Goal: Information Seeking & Learning: Learn about a topic

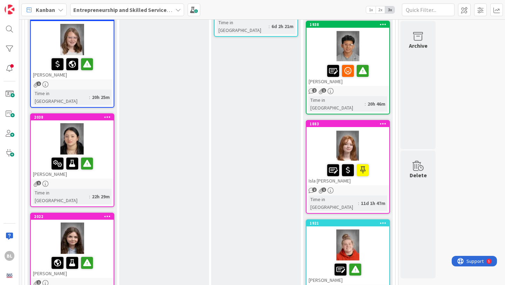
scroll to position [138, 0]
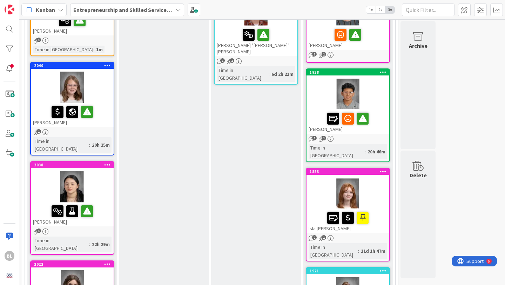
click at [97, 87] on div at bounding box center [72, 88] width 83 height 32
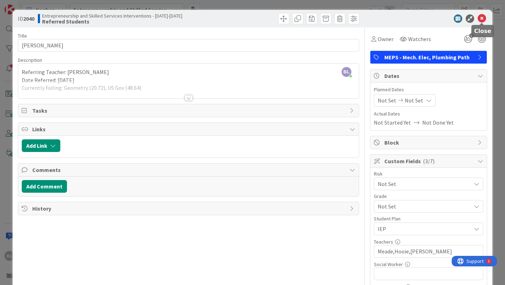
click at [482, 19] on icon at bounding box center [482, 18] width 8 height 8
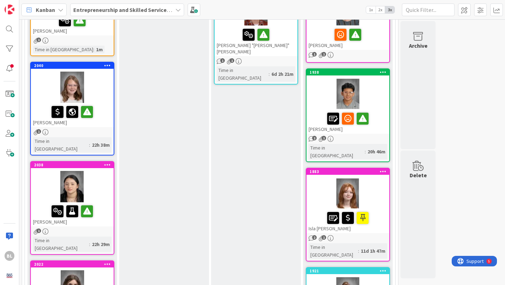
click at [95, 171] on div at bounding box center [72, 187] width 83 height 32
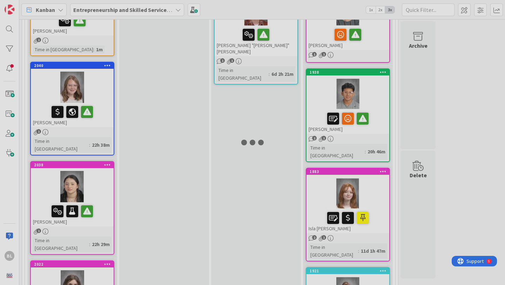
click at [95, 163] on div at bounding box center [252, 142] width 505 height 285
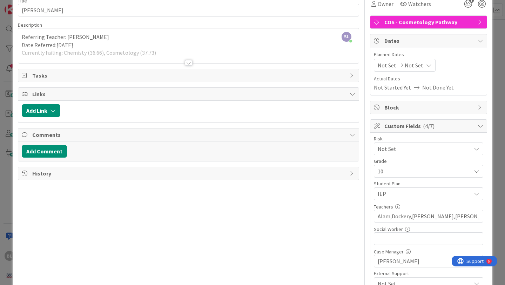
scroll to position [37, 0]
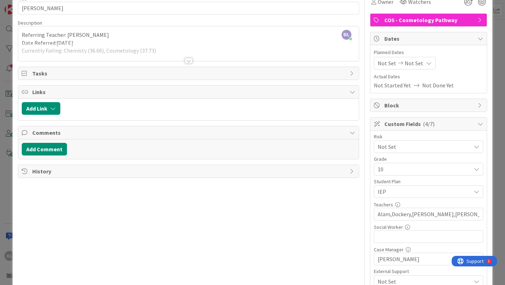
click at [476, 146] on icon at bounding box center [477, 147] width 6 height 6
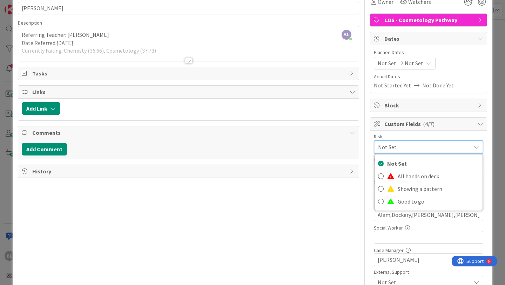
click at [476, 146] on icon at bounding box center [477, 147] width 6 height 6
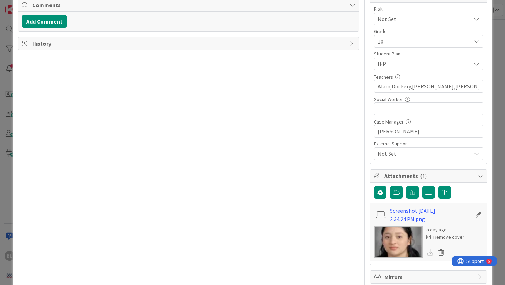
scroll to position [166, 0]
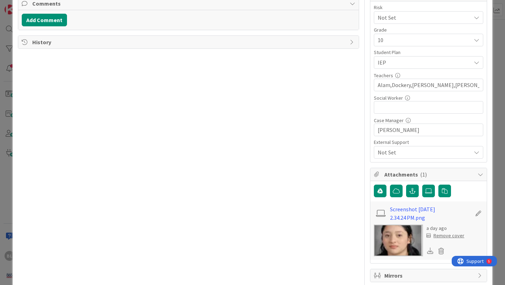
click at [474, 152] on icon at bounding box center [477, 153] width 6 height 6
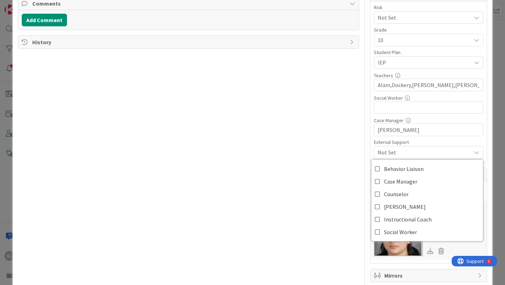
click at [474, 152] on icon at bounding box center [477, 153] width 6 height 6
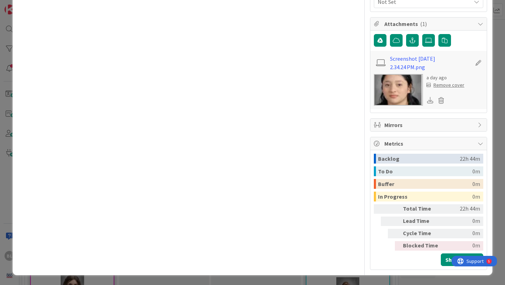
scroll to position [0, 0]
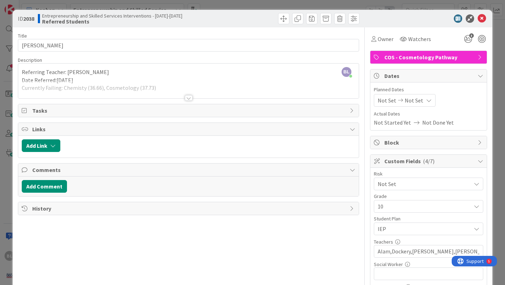
click at [189, 97] on div at bounding box center [189, 98] width 8 height 6
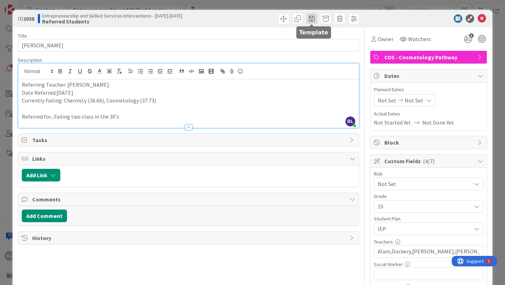
click at [313, 18] on span at bounding box center [311, 18] width 11 height 11
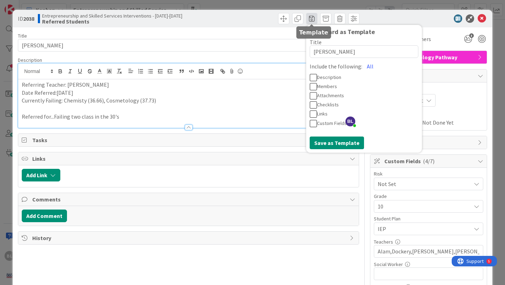
click at [313, 18] on span at bounding box center [311, 18] width 11 height 11
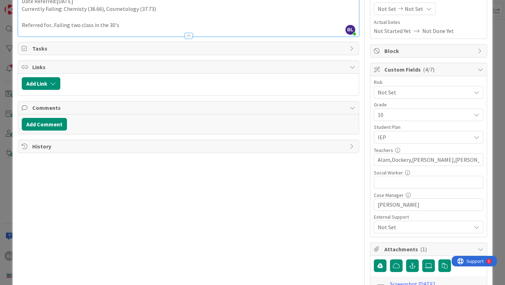
scroll to position [93, 0]
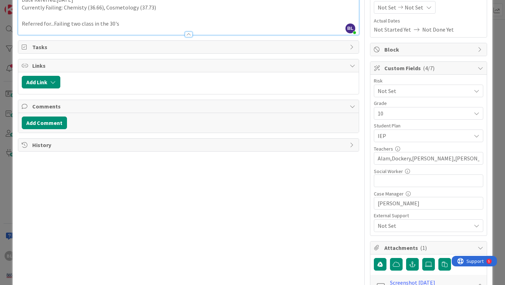
click at [43, 47] on span "Tasks" at bounding box center [189, 47] width 314 height 8
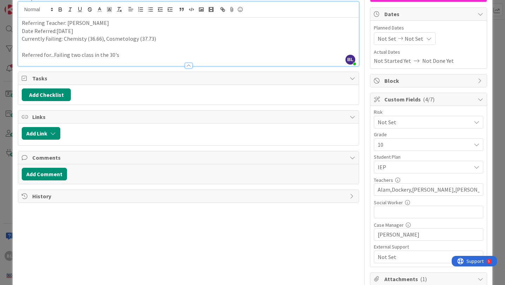
scroll to position [61, 0]
click at [479, 168] on icon at bounding box center [477, 168] width 6 height 6
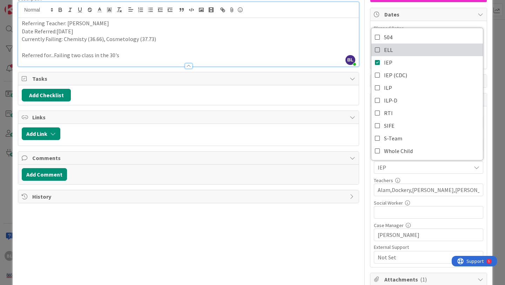
click at [379, 49] on icon at bounding box center [378, 50] width 6 height 11
type textarea "x"
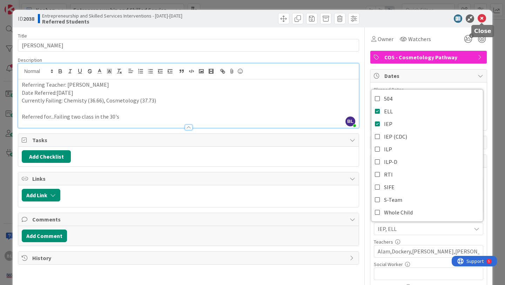
click at [484, 17] on icon at bounding box center [482, 18] width 8 height 8
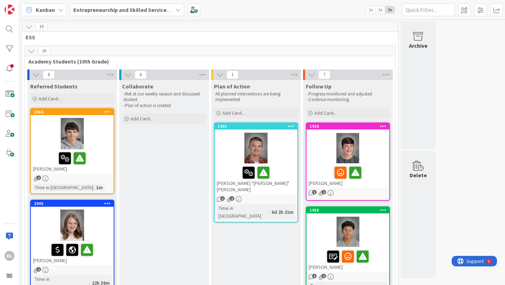
click at [372, 7] on span "1x" at bounding box center [370, 9] width 9 height 7
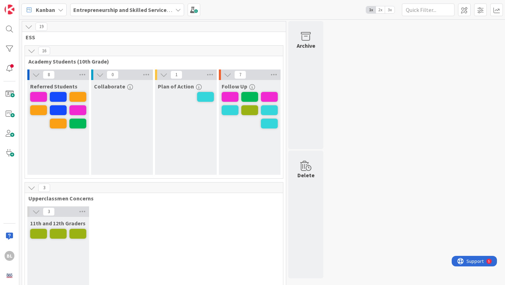
click at [392, 7] on span "3x" at bounding box center [389, 9] width 9 height 7
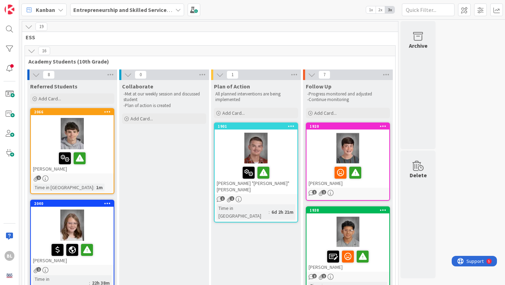
click at [287, 156] on div at bounding box center [256, 148] width 83 height 32
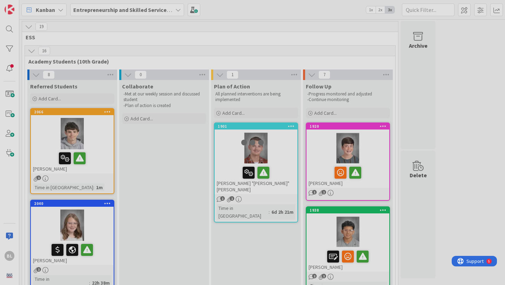
click at [287, 156] on div at bounding box center [252, 142] width 505 height 285
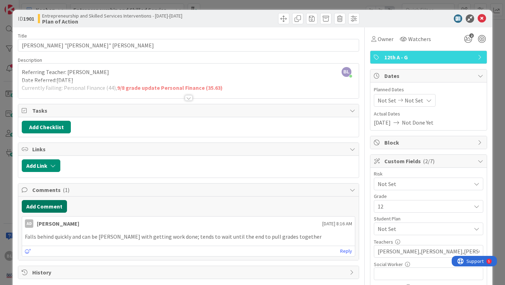
click at [43, 205] on button "Add Comment" at bounding box center [44, 206] width 45 height 13
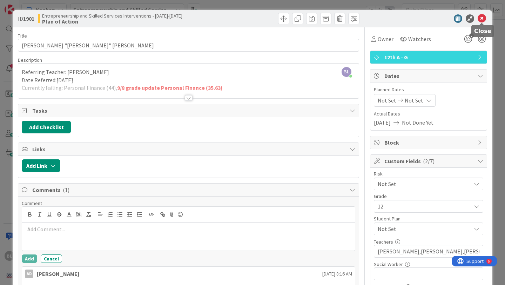
click at [484, 18] on icon at bounding box center [482, 18] width 8 height 8
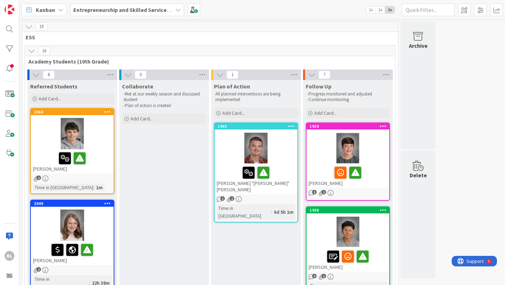
click at [77, 114] on div "2066" at bounding box center [74, 111] width 80 height 5
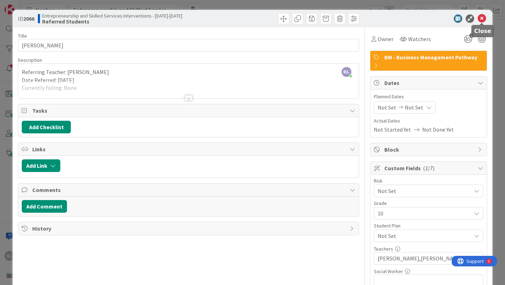
click at [482, 19] on icon at bounding box center [482, 18] width 8 height 8
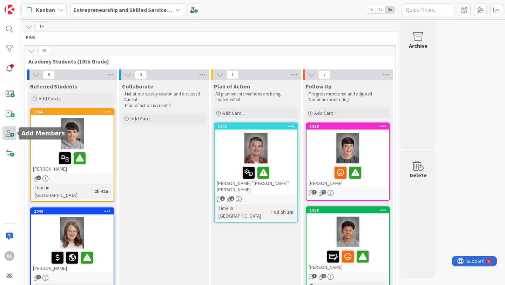
click at [8, 134] on span at bounding box center [9, 133] width 14 height 14
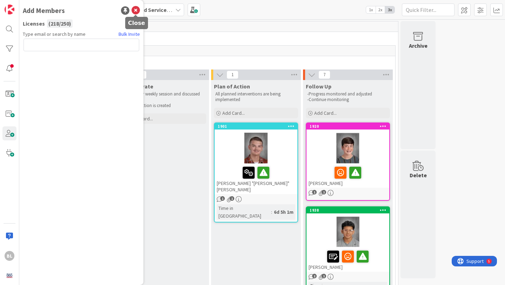
click at [135, 8] on icon at bounding box center [136, 10] width 8 height 8
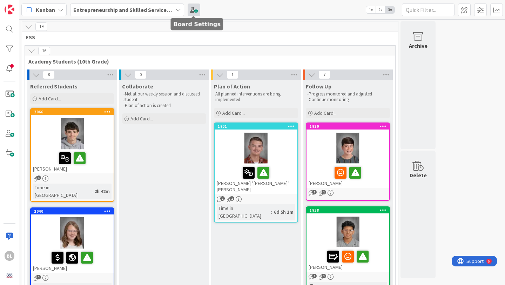
click at [196, 10] on span at bounding box center [194, 10] width 13 height 13
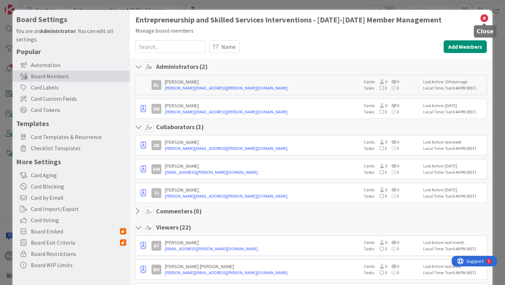
click at [485, 19] on icon at bounding box center [484, 18] width 9 height 10
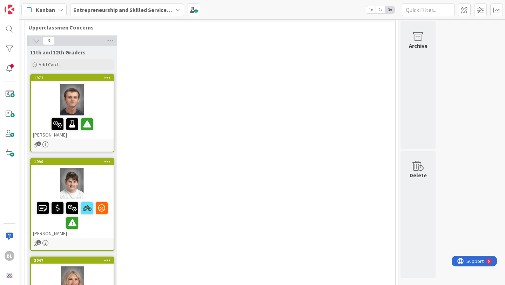
scroll to position [904, 0]
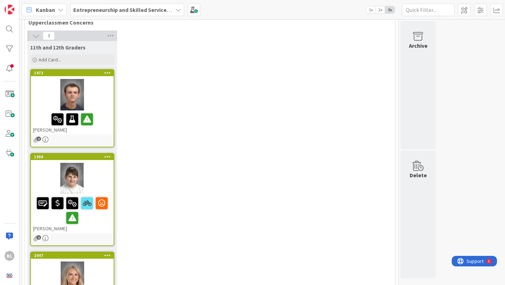
click at [75, 252] on div "2047 Scout [PERSON_NAME]" at bounding box center [72, 284] width 83 height 65
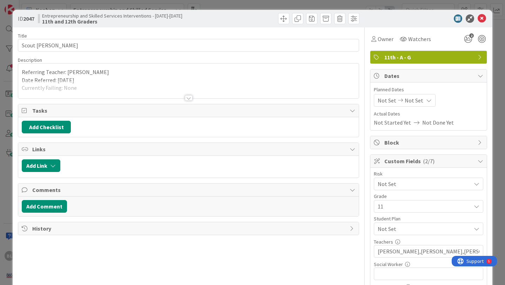
click at [188, 99] on div at bounding box center [189, 98] width 8 height 6
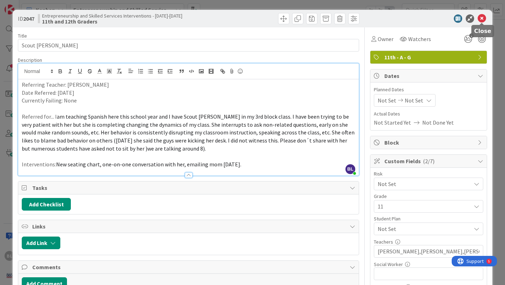
click at [482, 17] on icon at bounding box center [482, 18] width 8 height 8
